Goal: Task Accomplishment & Management: Use online tool/utility

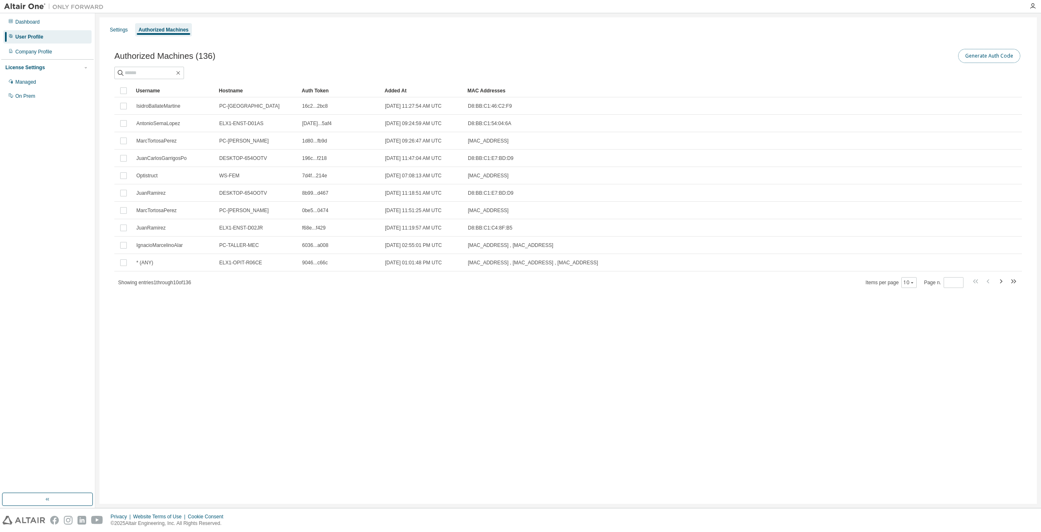
click at [987, 57] on button "Generate Auth Code" at bounding box center [989, 56] width 62 height 14
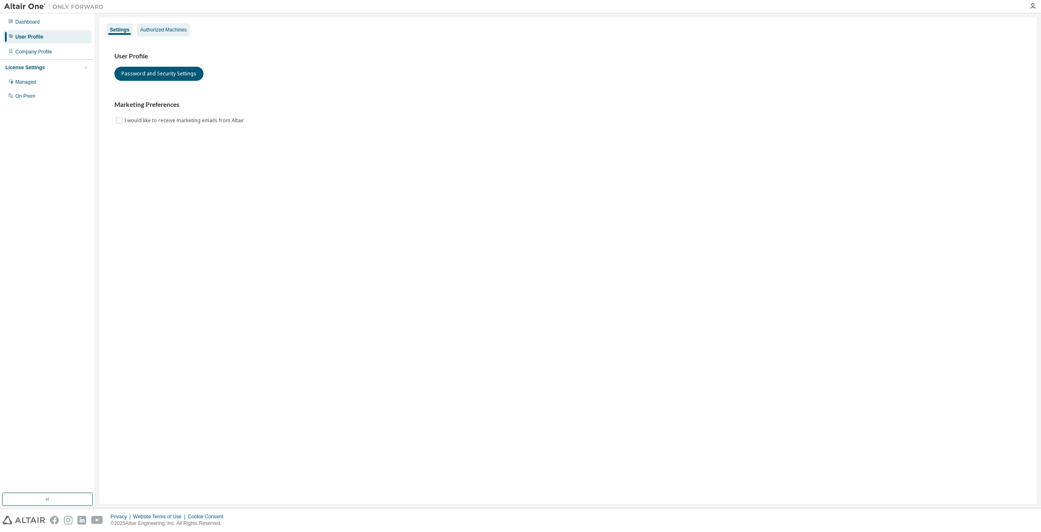
click at [165, 25] on div "Authorized Machines" at bounding box center [163, 29] width 53 height 13
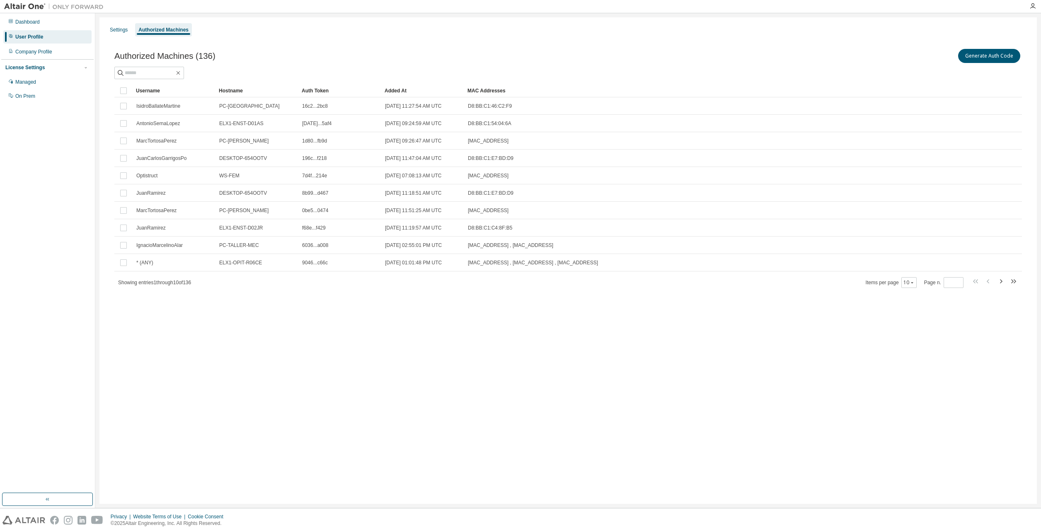
click at [1023, 58] on div "Authorized Machines (136) Generate Auth Code Clear Load Save Save As Field Oper…" at bounding box center [568, 173] width 928 height 273
click at [979, 55] on button "Generate Auth Code" at bounding box center [989, 56] width 62 height 14
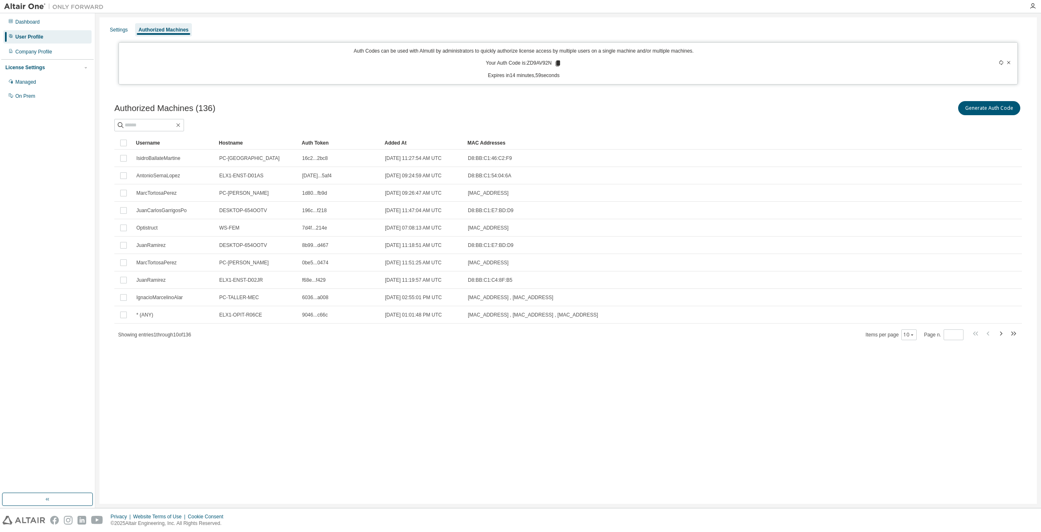
click at [557, 62] on icon at bounding box center [558, 64] width 5 height 6
click at [616, 429] on div "Settings Authorized Machines Auth Codes can be used with Almutil by administrat…" at bounding box center [568, 260] width 938 height 487
